Goal: Task Accomplishment & Management: Manage account settings

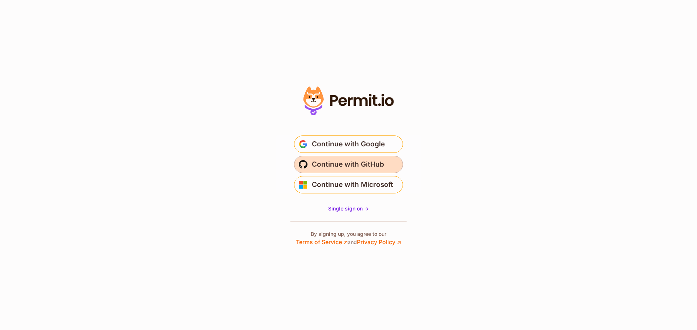
click at [359, 163] on span "Continue with GitHub" at bounding box center [348, 165] width 72 height 12
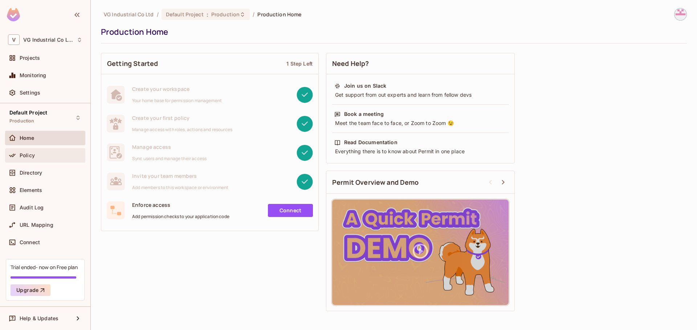
click at [35, 156] on div "Policy" at bounding box center [51, 156] width 63 height 6
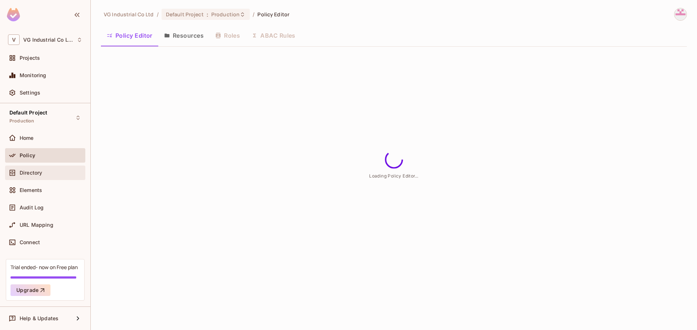
click at [37, 177] on div "Directory" at bounding box center [45, 173] width 80 height 15
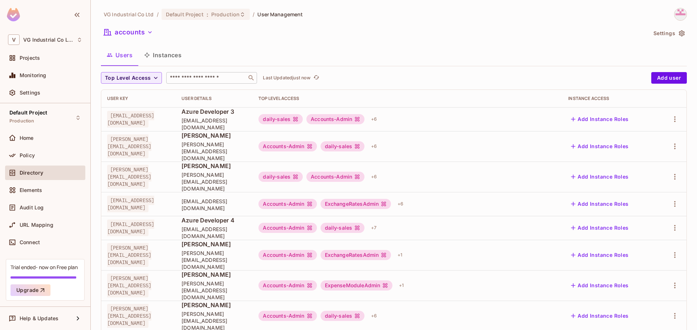
click at [188, 76] on input "text" at bounding box center [206, 77] width 76 height 7
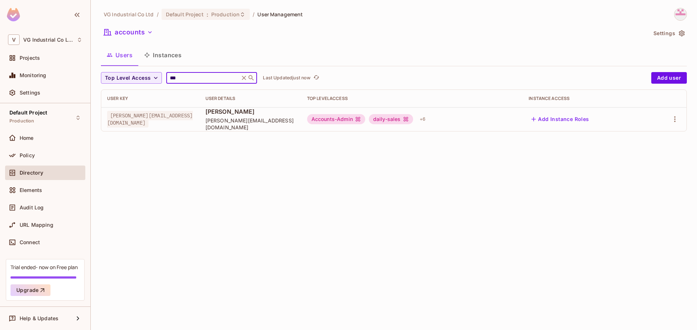
type input "***"
click at [432, 122] on div "Accounts-Admin daily-sales + 6" at bounding box center [412, 120] width 210 height 12
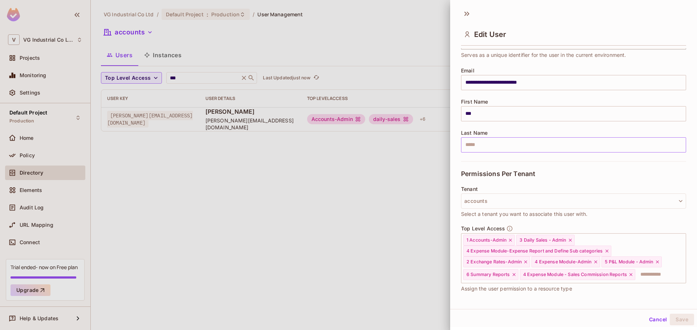
scroll to position [105, 0]
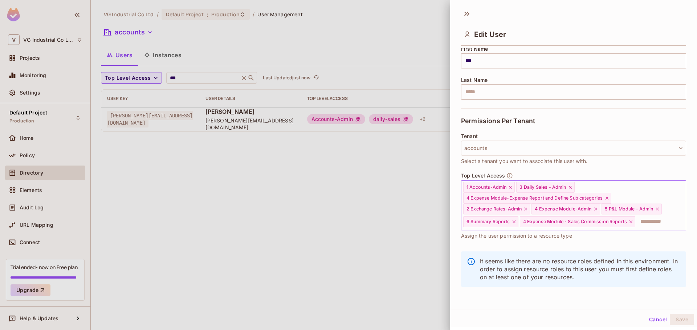
click at [636, 225] on input "text" at bounding box center [654, 222] width 36 height 15
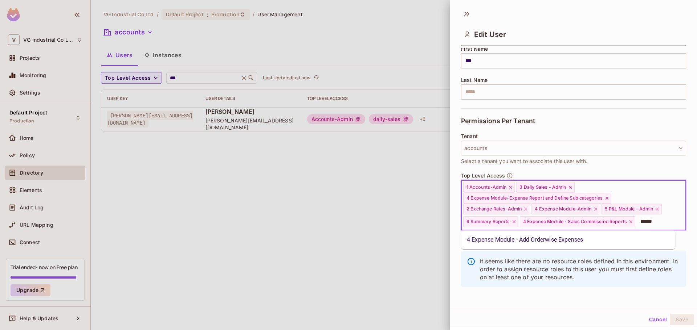
type input "*******"
click at [586, 240] on li "4 Expense Module - Add Orderwise Expenses" at bounding box center [568, 240] width 214 height 13
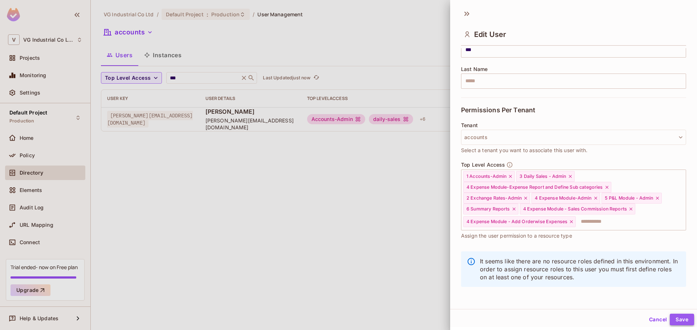
click at [678, 321] on button "Save" at bounding box center [681, 320] width 24 height 12
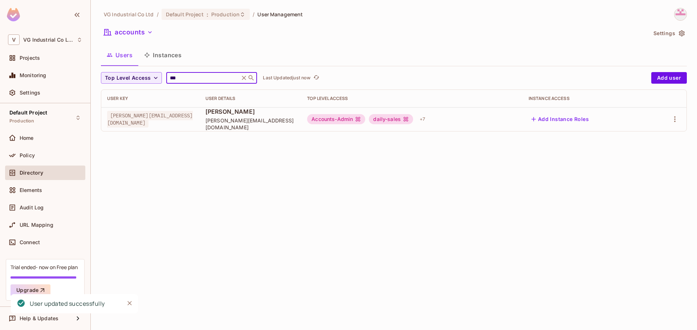
click at [180, 77] on input "***" at bounding box center [202, 77] width 69 height 7
type input "***"
click at [416, 117] on div "+ 6" at bounding box center [422, 120] width 12 height 12
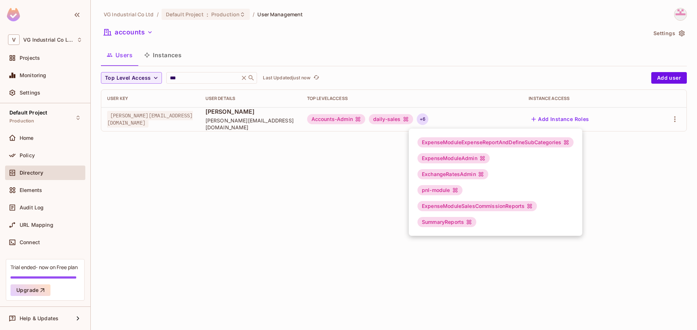
click at [455, 106] on div at bounding box center [348, 165] width 697 height 330
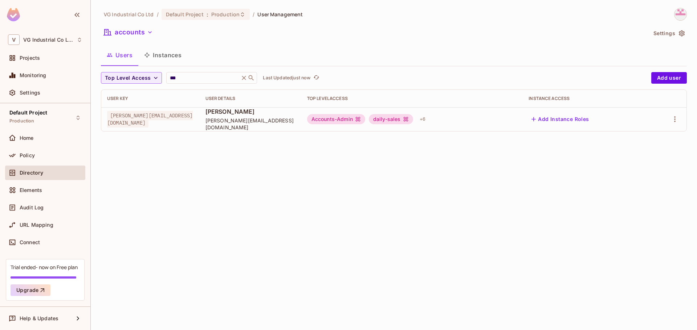
click at [455, 116] on div "Accounts-Admin daily-sales + 6" at bounding box center [412, 120] width 210 height 12
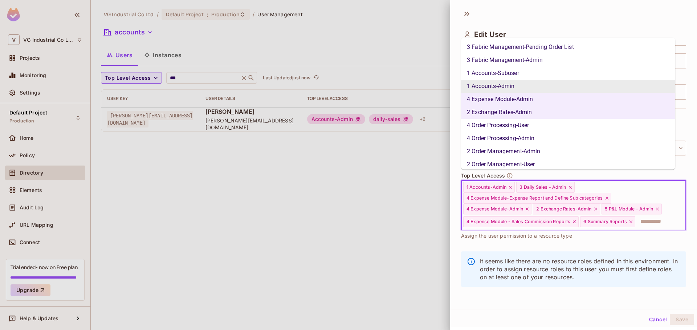
click at [636, 222] on input "text" at bounding box center [654, 222] width 36 height 15
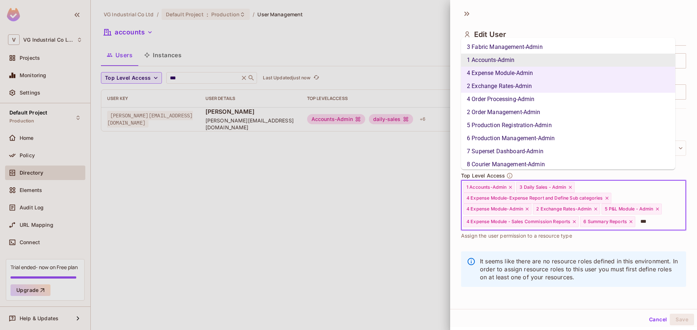
type input "***"
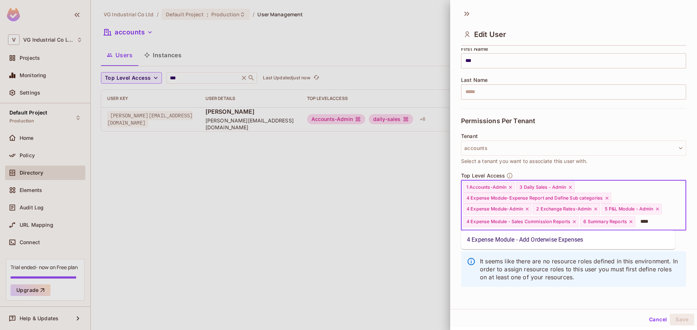
click at [538, 238] on li "4 Expense Module - Add Orderwise Expenses" at bounding box center [568, 240] width 214 height 13
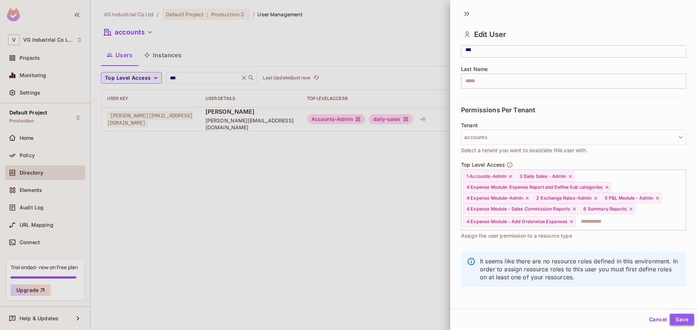
click at [678, 322] on button "Save" at bounding box center [681, 320] width 24 height 12
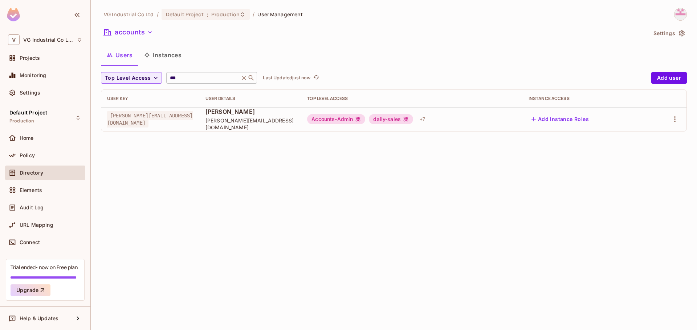
click at [247, 75] on icon at bounding box center [243, 77] width 7 height 7
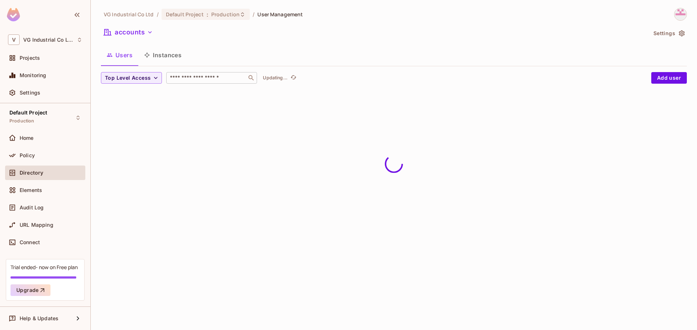
click at [224, 76] on input "text" at bounding box center [206, 77] width 76 height 7
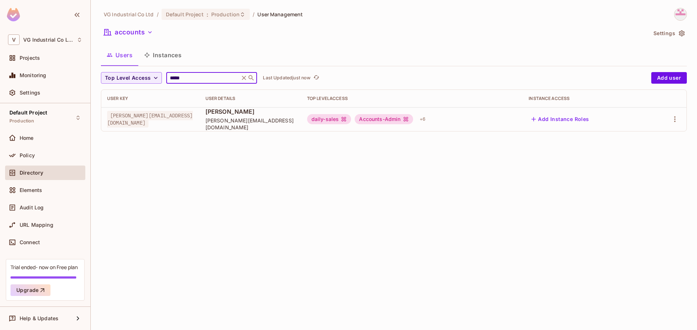
type input "*****"
click at [472, 118] on div "daily-sales Accounts-Admin + 6" at bounding box center [412, 120] width 210 height 12
click at [470, 118] on div "daily-sales Accounts-Admin + 6" at bounding box center [412, 120] width 210 height 12
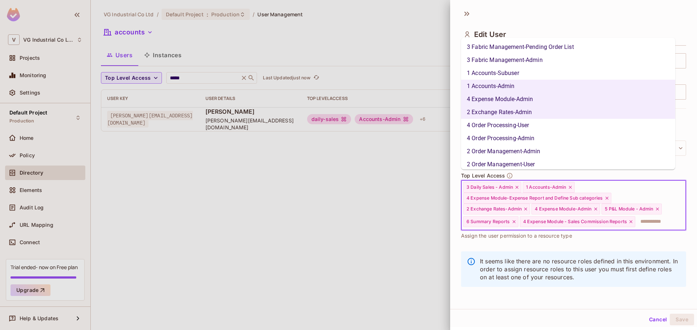
click at [636, 219] on input "text" at bounding box center [654, 222] width 36 height 15
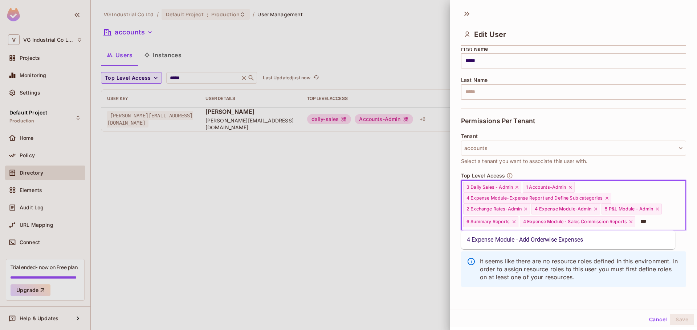
scroll to position [0, 0]
type input "******"
click at [587, 241] on li "4 Expense Module - Add Orderwise Expenses" at bounding box center [568, 240] width 214 height 13
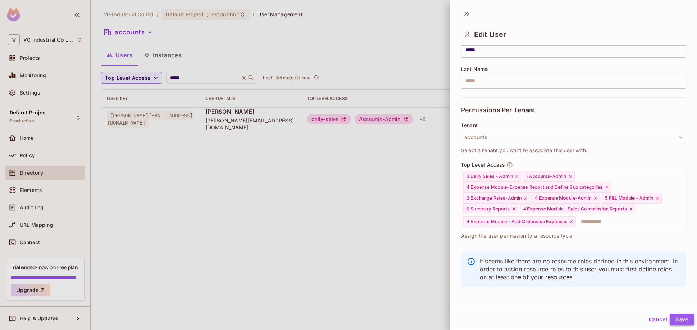
click at [677, 323] on button "Save" at bounding box center [681, 320] width 24 height 12
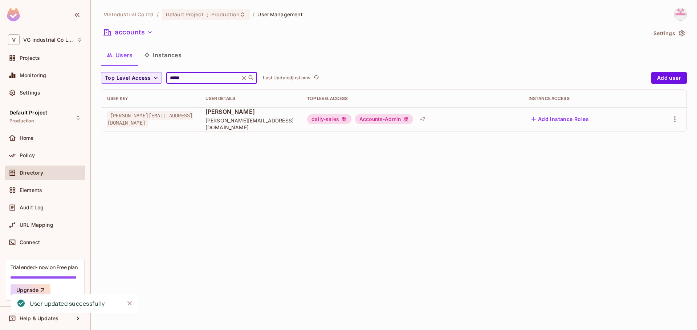
click at [177, 79] on input "*****" at bounding box center [202, 77] width 69 height 7
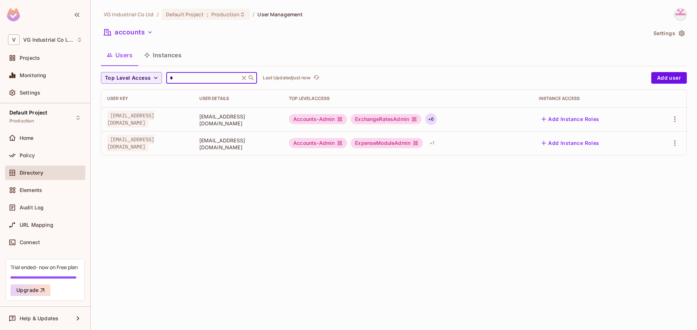
type input "*"
click at [436, 120] on div "+ 6" at bounding box center [431, 120] width 12 height 12
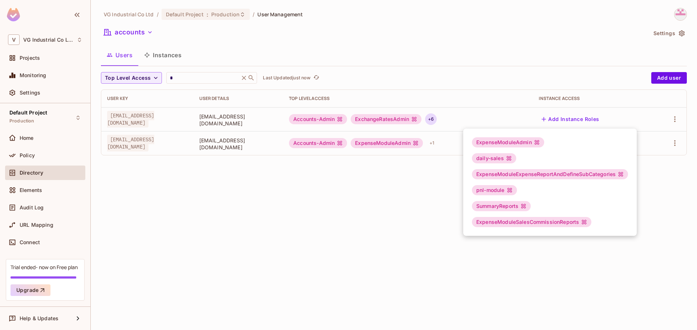
click at [394, 189] on div at bounding box center [348, 165] width 697 height 330
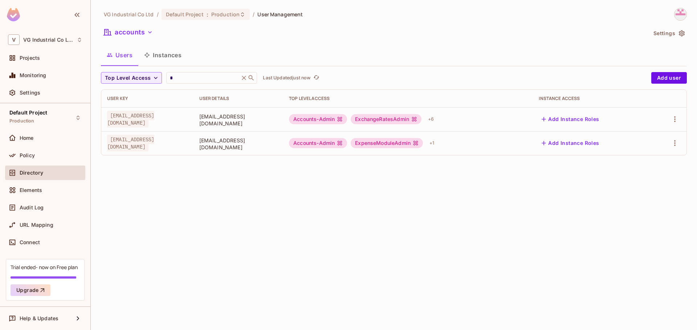
click at [485, 124] on div "Accounts-Admin ExchangeRatesAdmin + 6" at bounding box center [408, 120] width 238 height 12
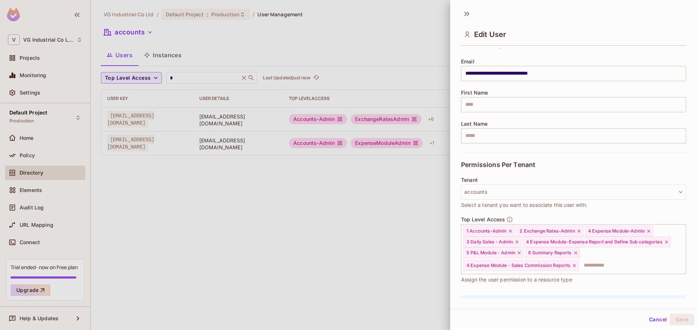
scroll to position [105, 0]
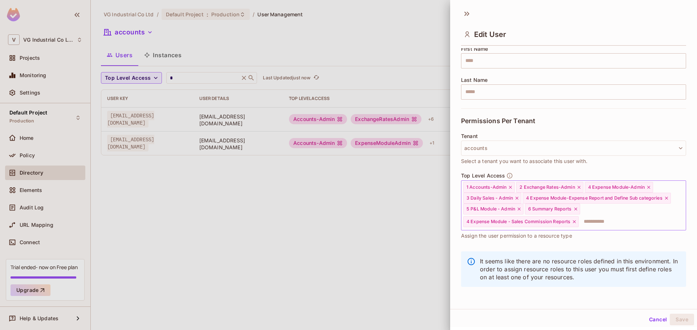
click at [595, 223] on input "text" at bounding box center [625, 222] width 93 height 15
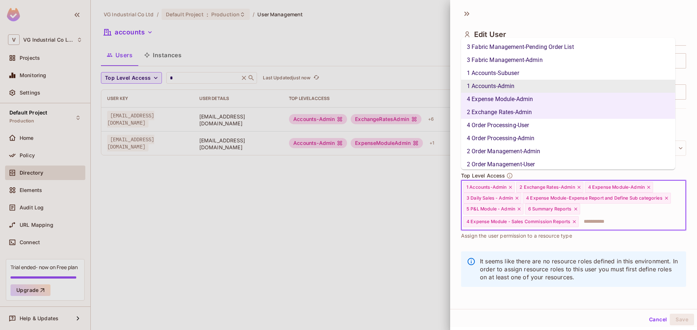
type input "*"
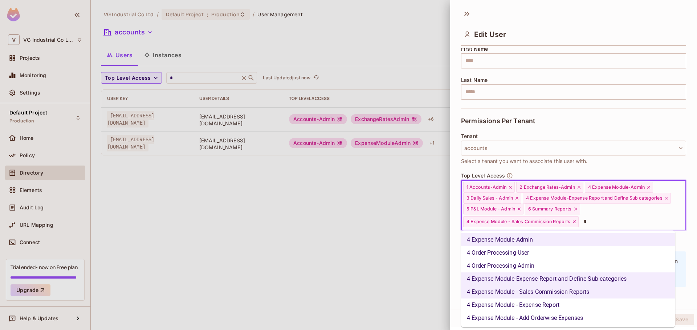
click at [565, 314] on li "4 Expense Module - Add Orderwise Expenses" at bounding box center [568, 318] width 214 height 13
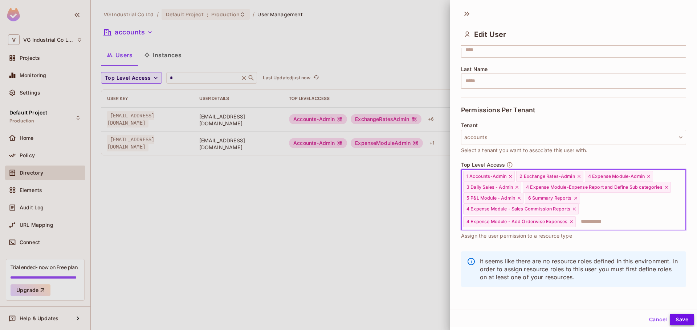
click at [671, 318] on button "Save" at bounding box center [681, 320] width 24 height 12
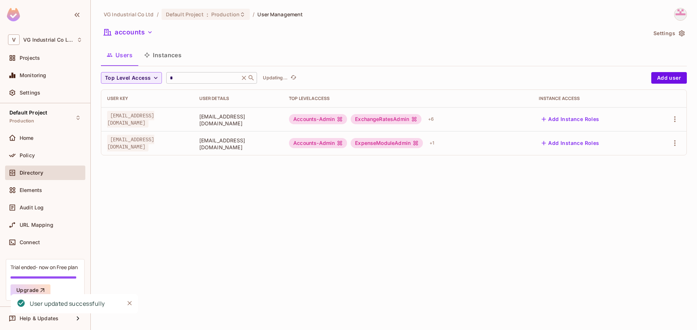
click at [182, 74] on div "* ​" at bounding box center [211, 78] width 91 height 12
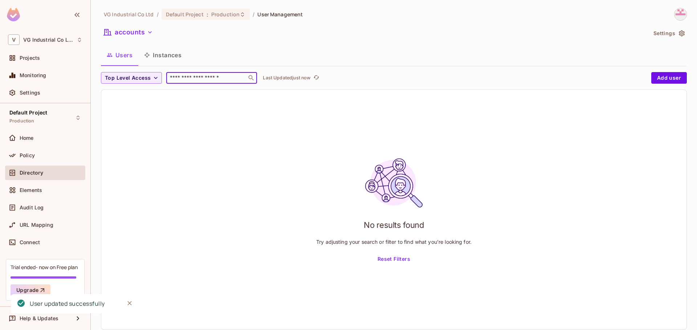
click at [182, 81] on input "text" at bounding box center [206, 77] width 76 height 7
type input "*"
click at [182, 81] on input "*" at bounding box center [202, 77] width 69 height 7
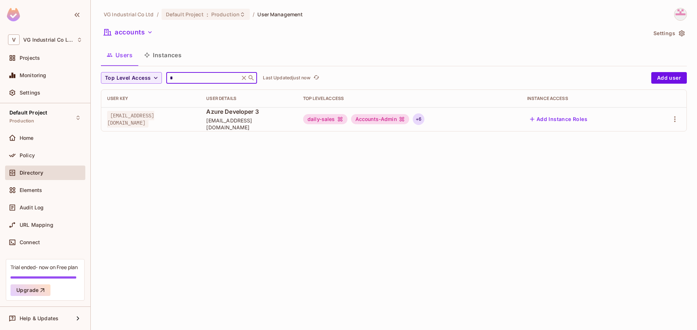
type input "*"
click at [424, 121] on div "+ 6" at bounding box center [418, 120] width 12 height 12
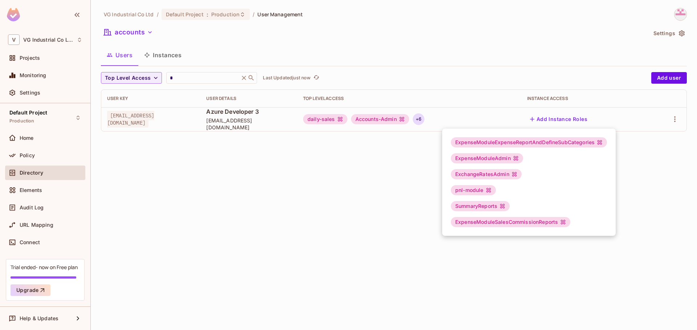
click at [476, 113] on div at bounding box center [348, 165] width 697 height 330
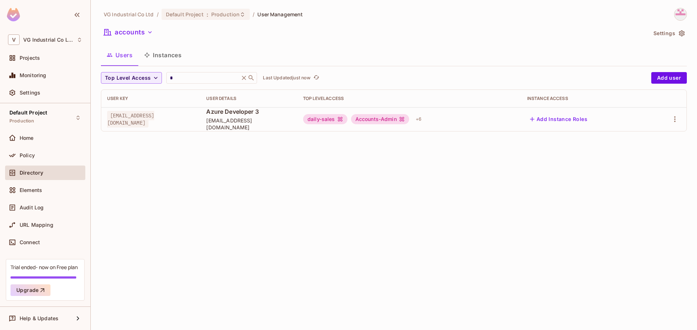
click at [476, 113] on div at bounding box center [348, 165] width 697 height 330
click at [477, 119] on div "daily-sales Accounts-Admin + 6" at bounding box center [409, 120] width 212 height 12
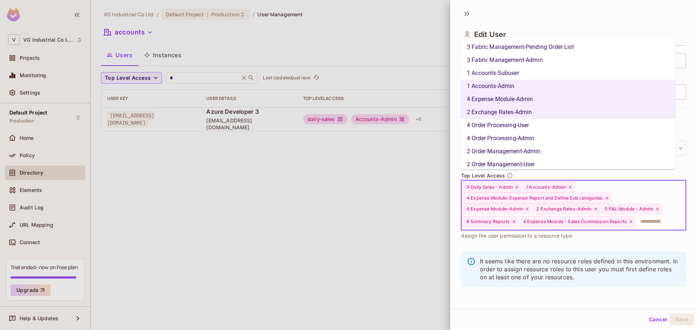
click at [636, 227] on input "text" at bounding box center [654, 222] width 36 height 15
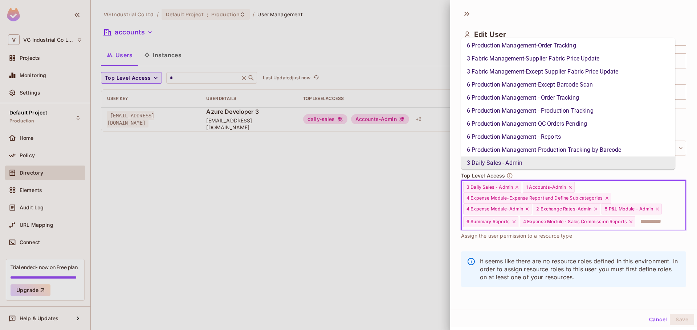
type input "*"
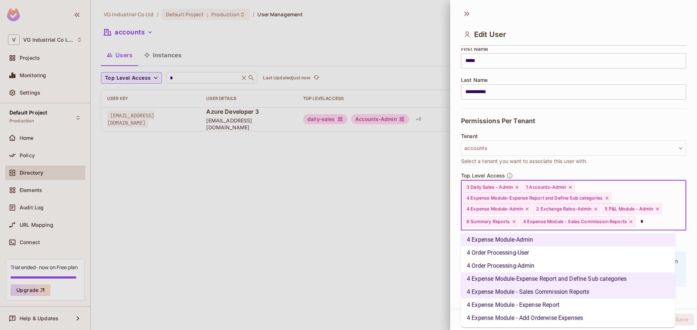
scroll to position [0, 0]
click at [580, 316] on li "4 Expense Module - Add Orderwise Expenses" at bounding box center [568, 318] width 214 height 13
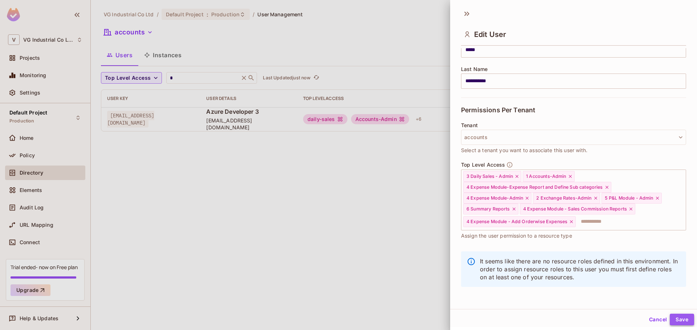
click at [670, 317] on button "Save" at bounding box center [681, 320] width 24 height 12
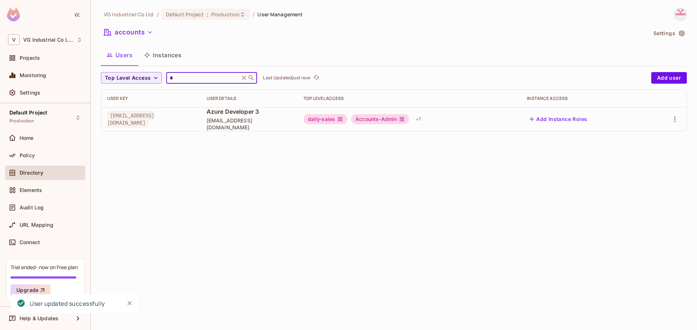
click at [177, 74] on input "*" at bounding box center [202, 77] width 69 height 7
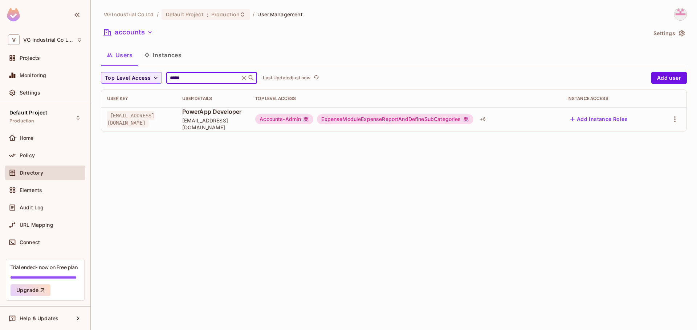
type input "*****"
click at [531, 119] on div "Accounts-Admin ExpenseModuleExpenseReportAndDefineSubCategories + 6" at bounding box center [405, 120] width 300 height 12
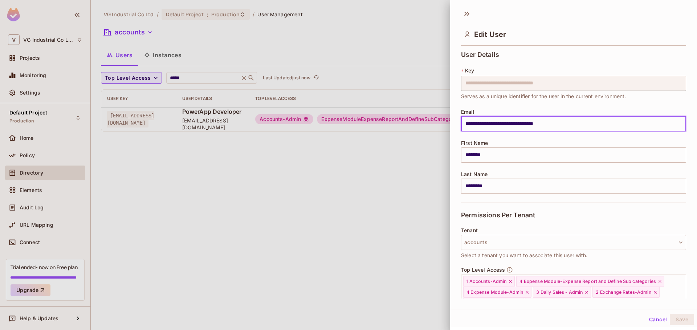
click at [529, 120] on input "**********" at bounding box center [573, 123] width 225 height 15
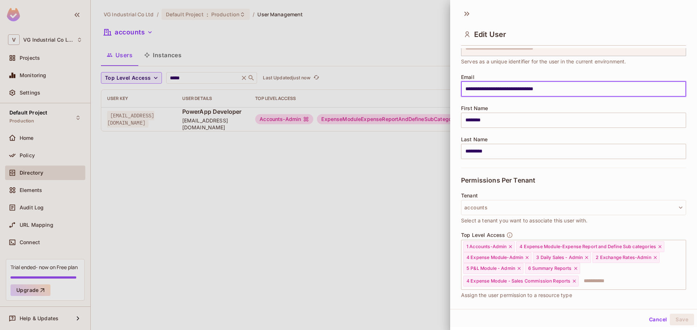
scroll to position [105, 0]
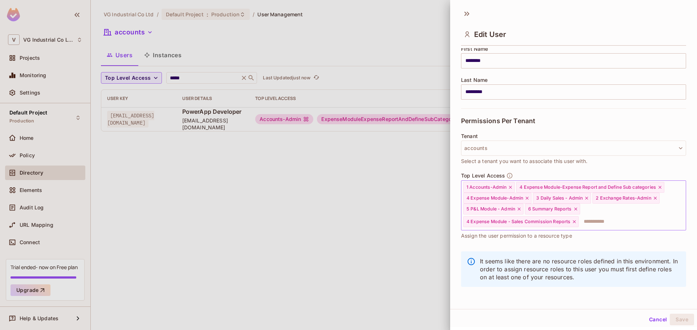
click at [600, 224] on input "text" at bounding box center [625, 222] width 93 height 15
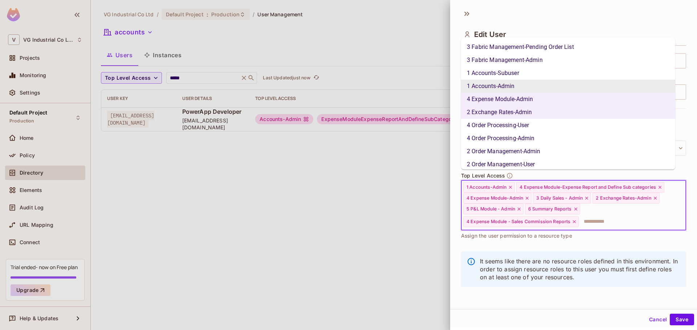
type input "*"
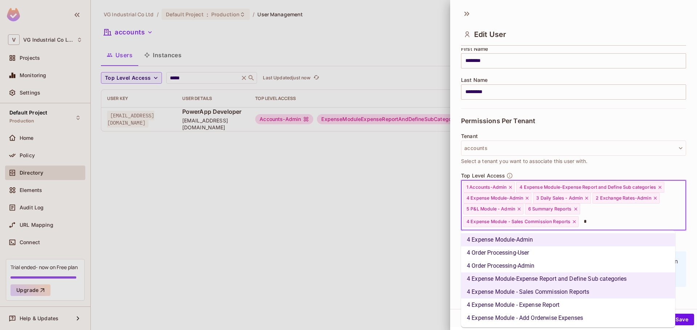
click at [556, 321] on li "4 Expense Module - Add Orderwise Expenses" at bounding box center [568, 318] width 214 height 13
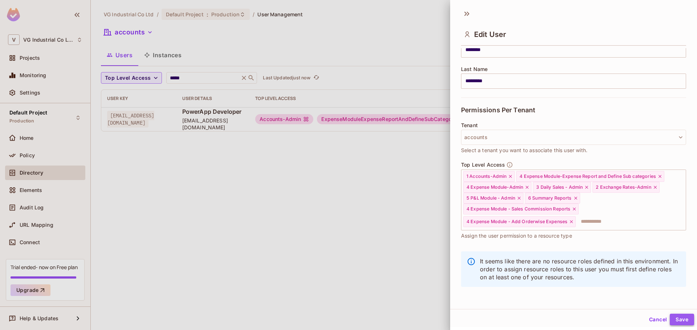
click at [672, 316] on button "Save" at bounding box center [681, 320] width 24 height 12
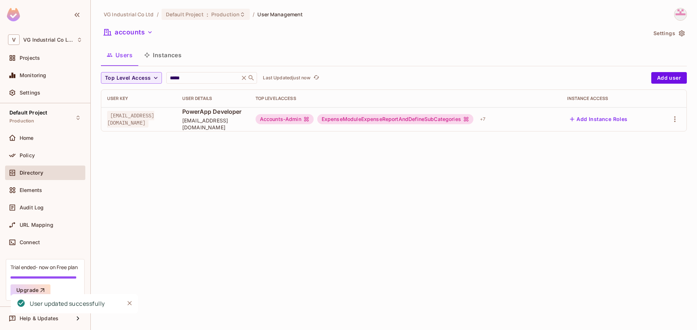
click at [344, 201] on div "VG Industrial Co Ltd / Default Project : Production / User Management accounts …" at bounding box center [394, 165] width 606 height 330
